Goal: Navigation & Orientation: Find specific page/section

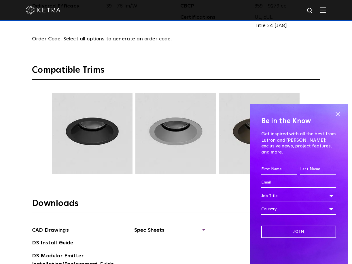
scroll to position [764, 0]
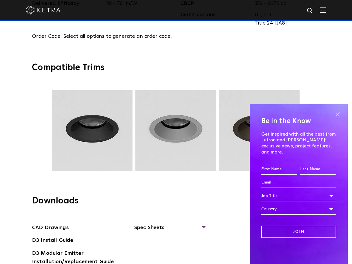
click at [340, 119] on span at bounding box center [338, 114] width 9 height 9
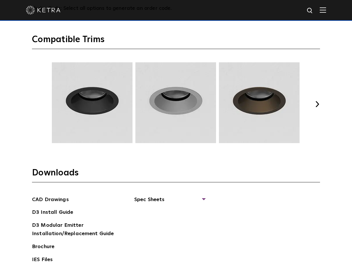
scroll to position [776, 0]
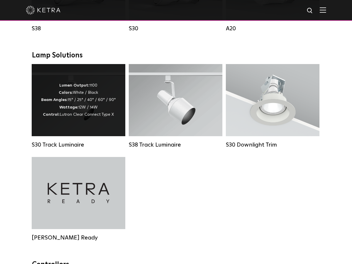
scroll to position [509, 0]
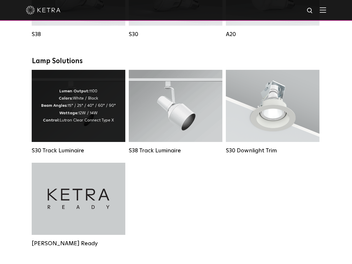
scroll to position [501, 0]
